Goal: Obtain resource: Obtain resource

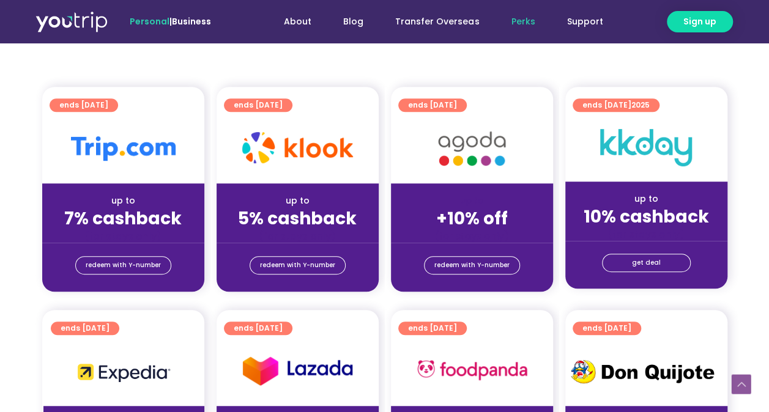
scroll to position [253, 0]
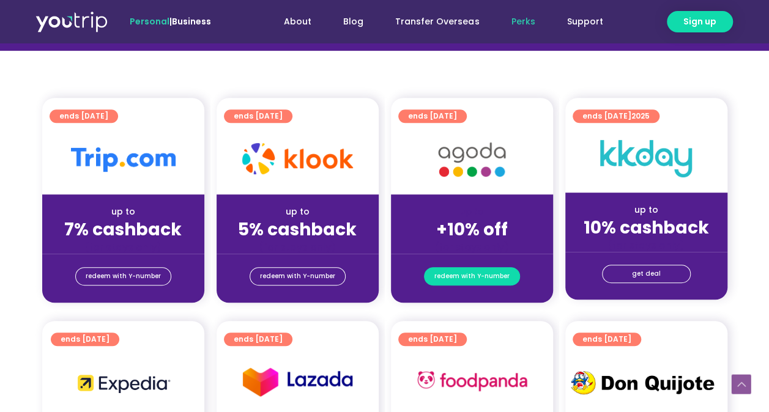
click at [464, 281] on span "redeem with Y-number" at bounding box center [471, 276] width 75 height 17
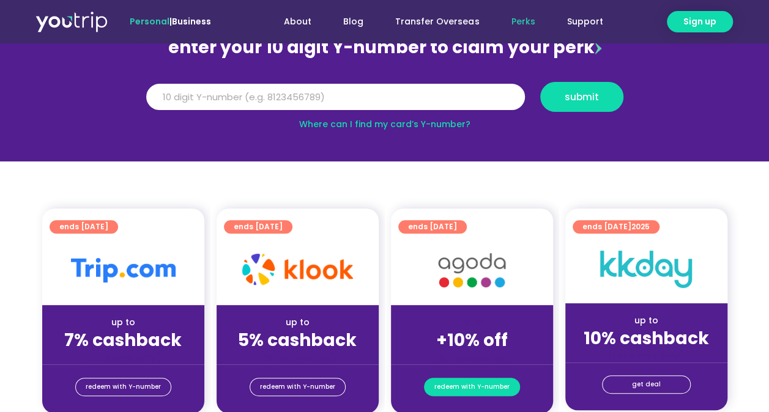
scroll to position [135, 0]
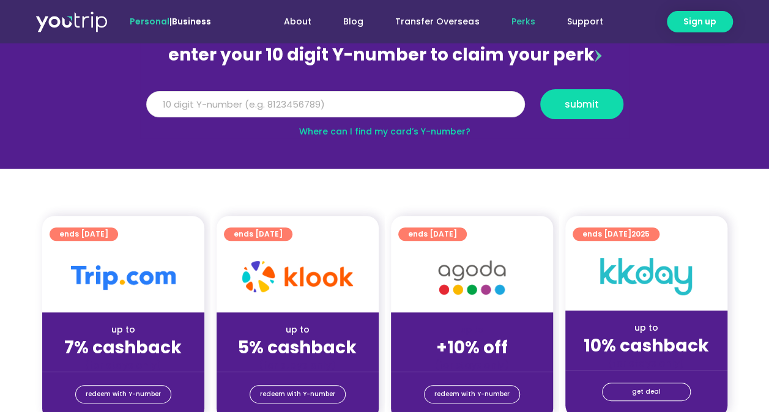
click at [385, 102] on input "Y Number" at bounding box center [335, 104] width 379 height 27
type input "[CREDIT_CARD_NUMBER]"
click at [565, 101] on span "submit" at bounding box center [582, 104] width 34 height 9
drag, startPoint x: 239, startPoint y: 106, endPoint x: -2, endPoint y: 87, distance: 242.4
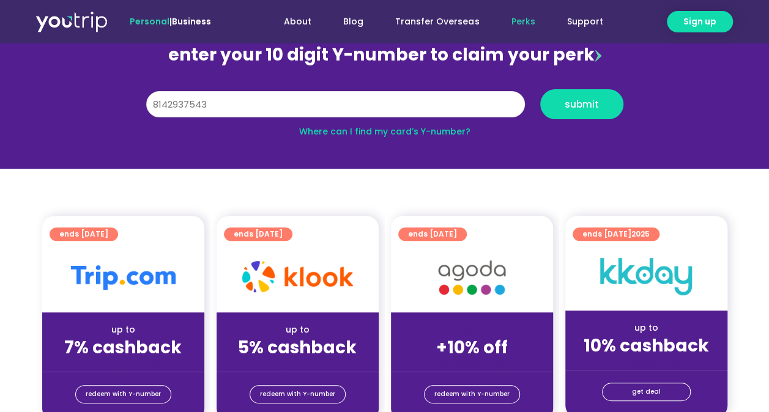
type input "8142937543"
click at [540, 89] on button "submit" at bounding box center [581, 104] width 83 height 30
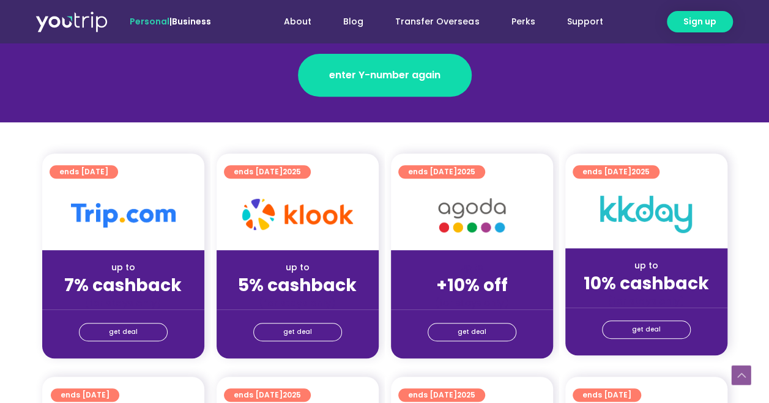
scroll to position [251, 0]
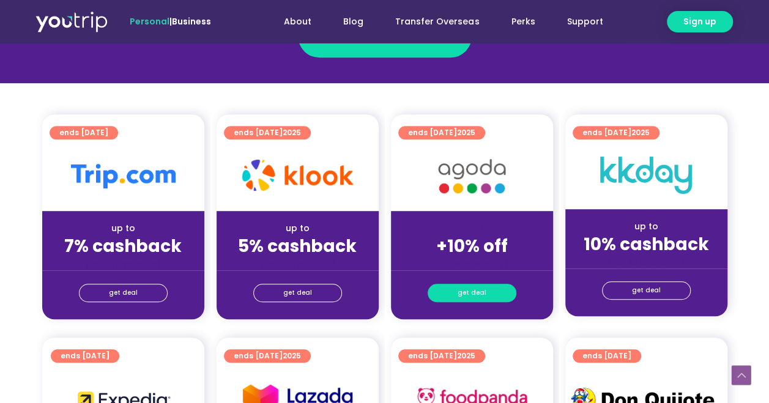
click at [474, 287] on span "get deal" at bounding box center [472, 292] width 29 height 17
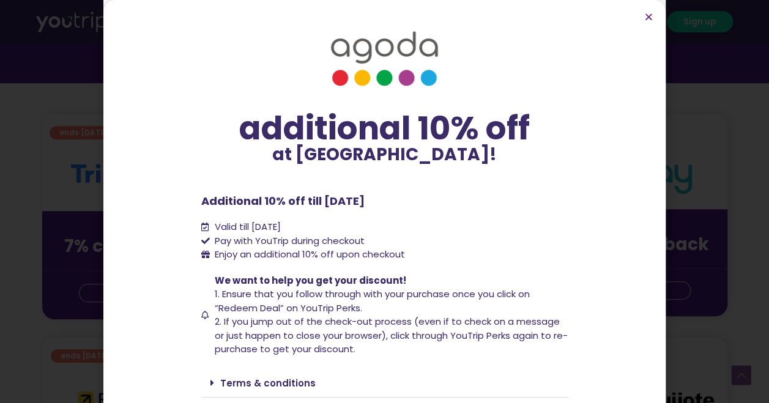
click at [474, 287] on span "We want to help you get your discount! 1. Ensure that you follow through with y…" at bounding box center [390, 315] width 357 height 83
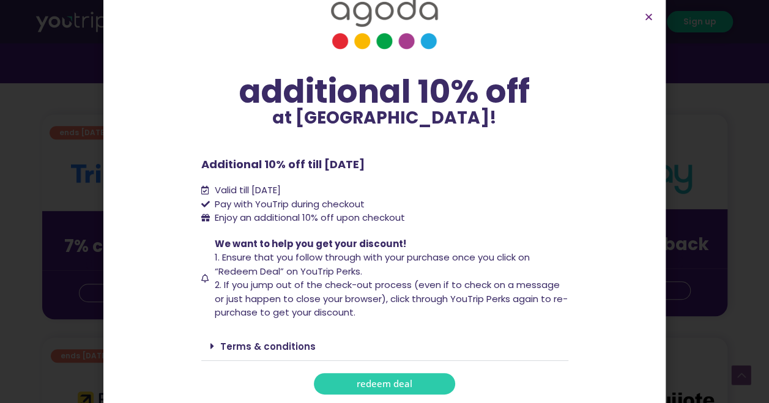
click at [413, 383] on link "redeem deal" at bounding box center [384, 383] width 141 height 21
